Goal: Task Accomplishment & Management: Manage account settings

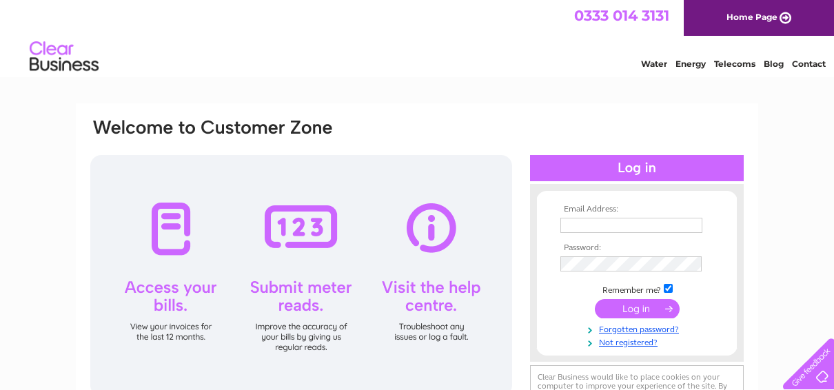
click at [579, 224] on input "text" at bounding box center [631, 225] width 142 height 15
type input "s.hawkins@kindale.com"
click at [648, 311] on input "submit" at bounding box center [637, 308] width 85 height 19
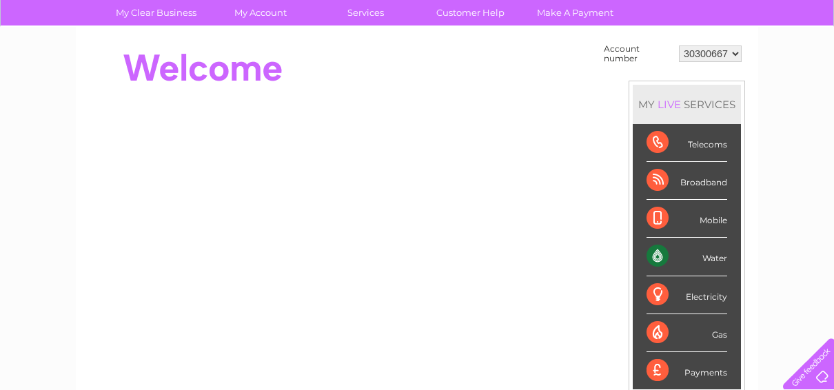
scroll to position [138, 0]
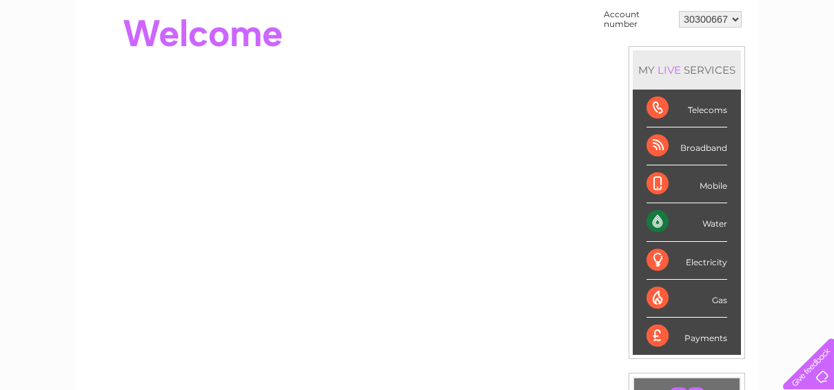
click at [683, 222] on div "Water" at bounding box center [686, 222] width 81 height 38
click at [673, 223] on div "Water" at bounding box center [686, 222] width 81 height 38
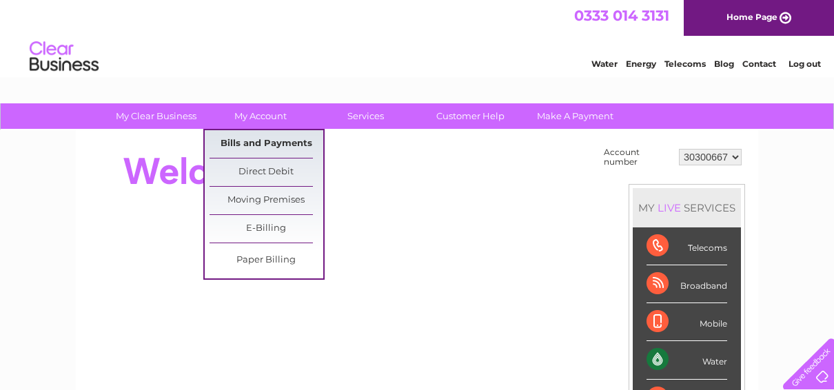
click at [277, 145] on link "Bills and Payments" at bounding box center [266, 144] width 114 height 28
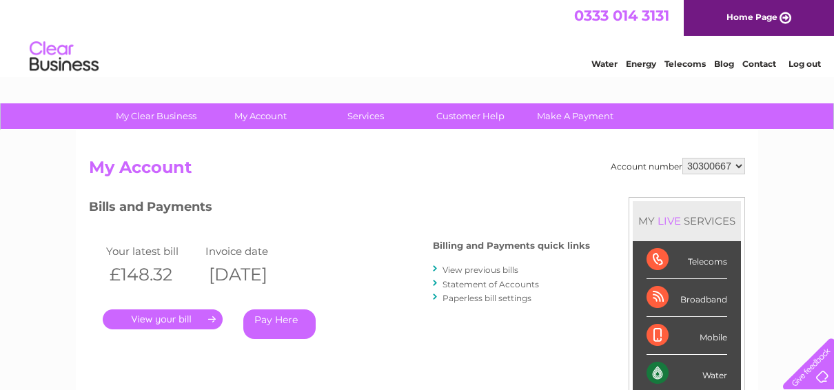
click at [181, 316] on link "." at bounding box center [163, 319] width 120 height 20
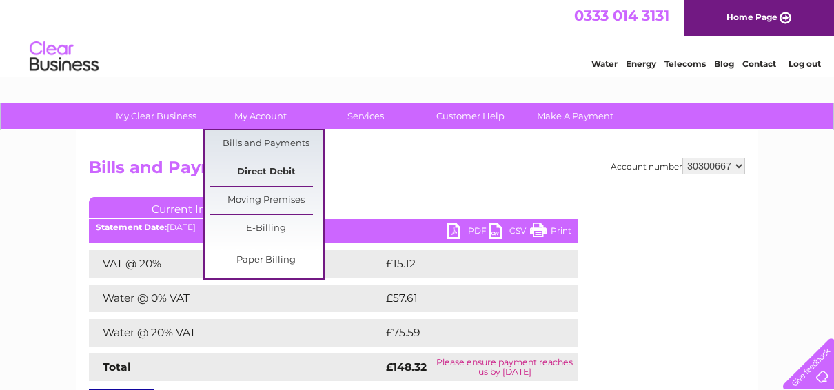
click at [260, 169] on link "Direct Debit" at bounding box center [266, 172] width 114 height 28
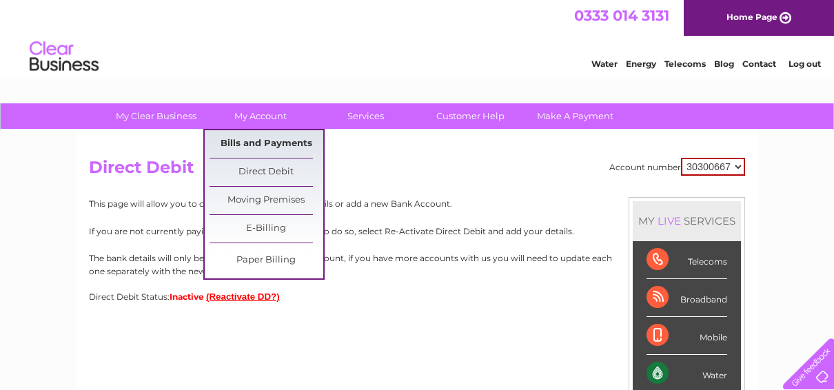
click at [253, 147] on link "Bills and Payments" at bounding box center [266, 144] width 114 height 28
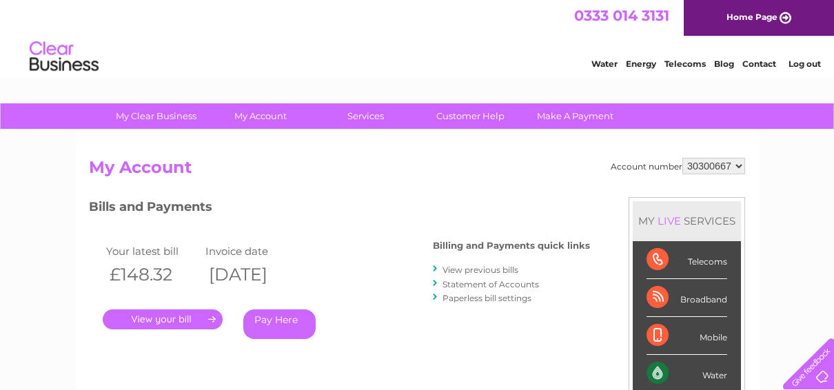
click at [490, 269] on link "View previous bills" at bounding box center [480, 270] width 76 height 10
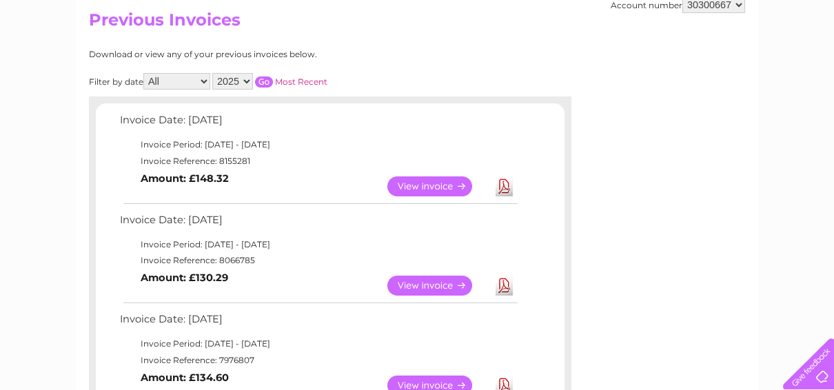
scroll to position [207, 0]
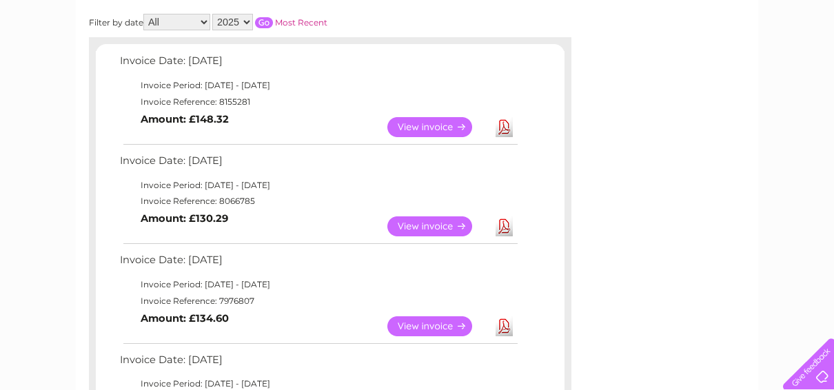
click at [416, 124] on link "View" at bounding box center [437, 127] width 101 height 20
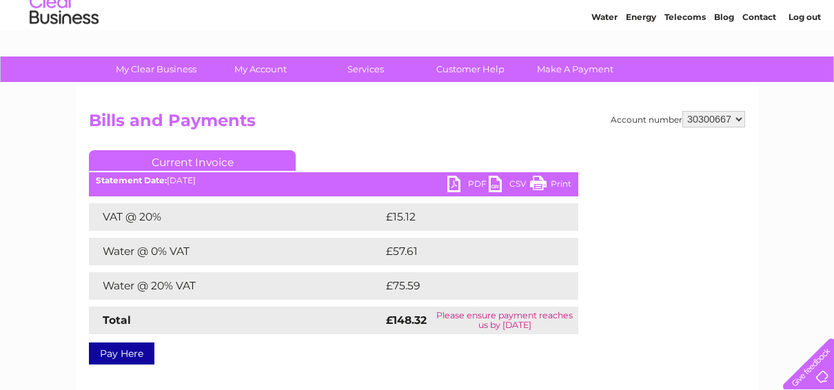
scroll to position [69, 0]
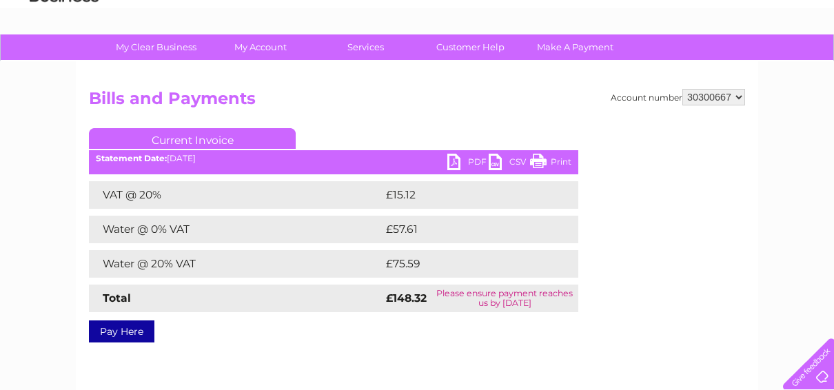
click at [469, 162] on link "PDF" at bounding box center [467, 164] width 41 height 20
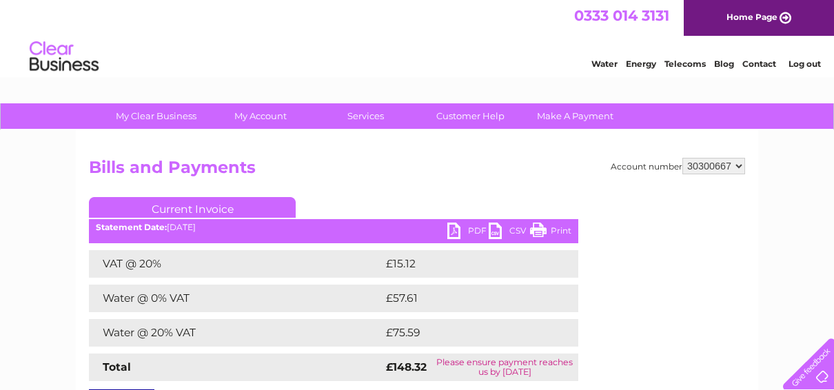
click at [809, 63] on link "Log out" at bounding box center [804, 64] width 32 height 10
